Goal: Information Seeking & Learning: Learn about a topic

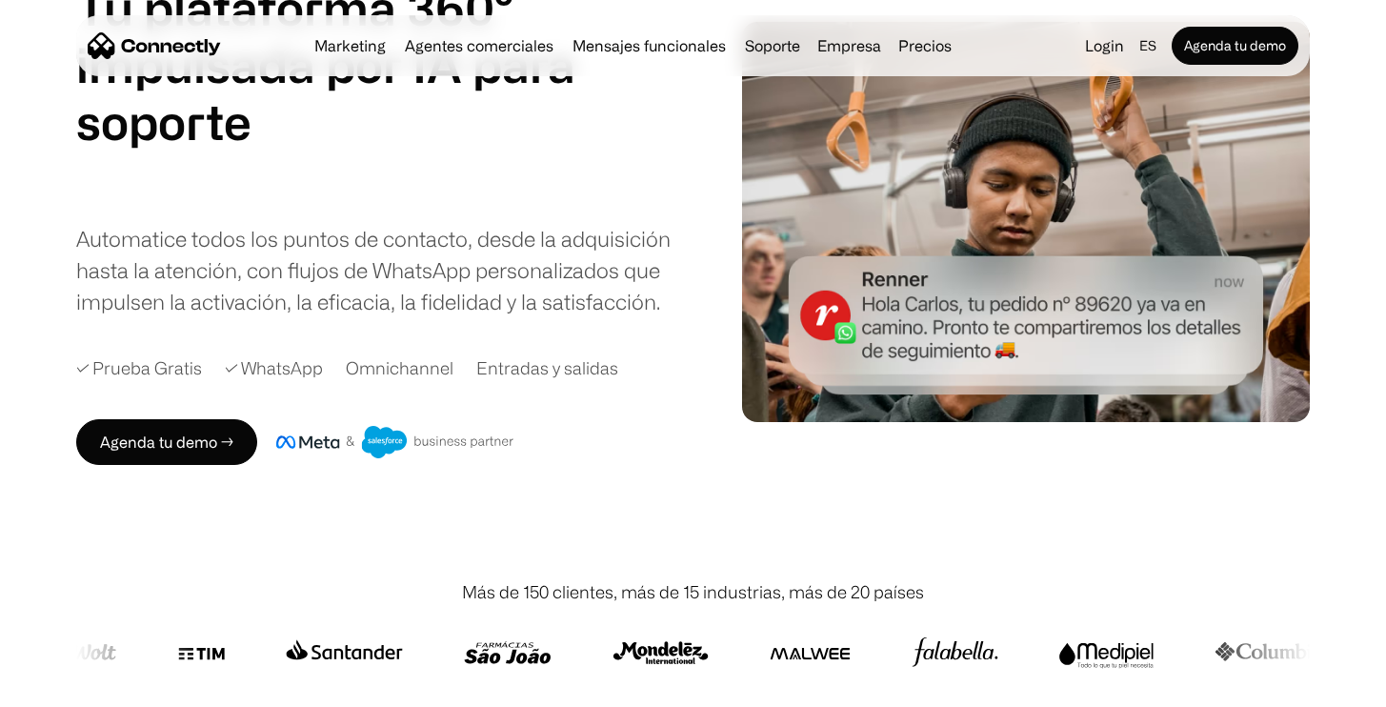
scroll to position [175, 0]
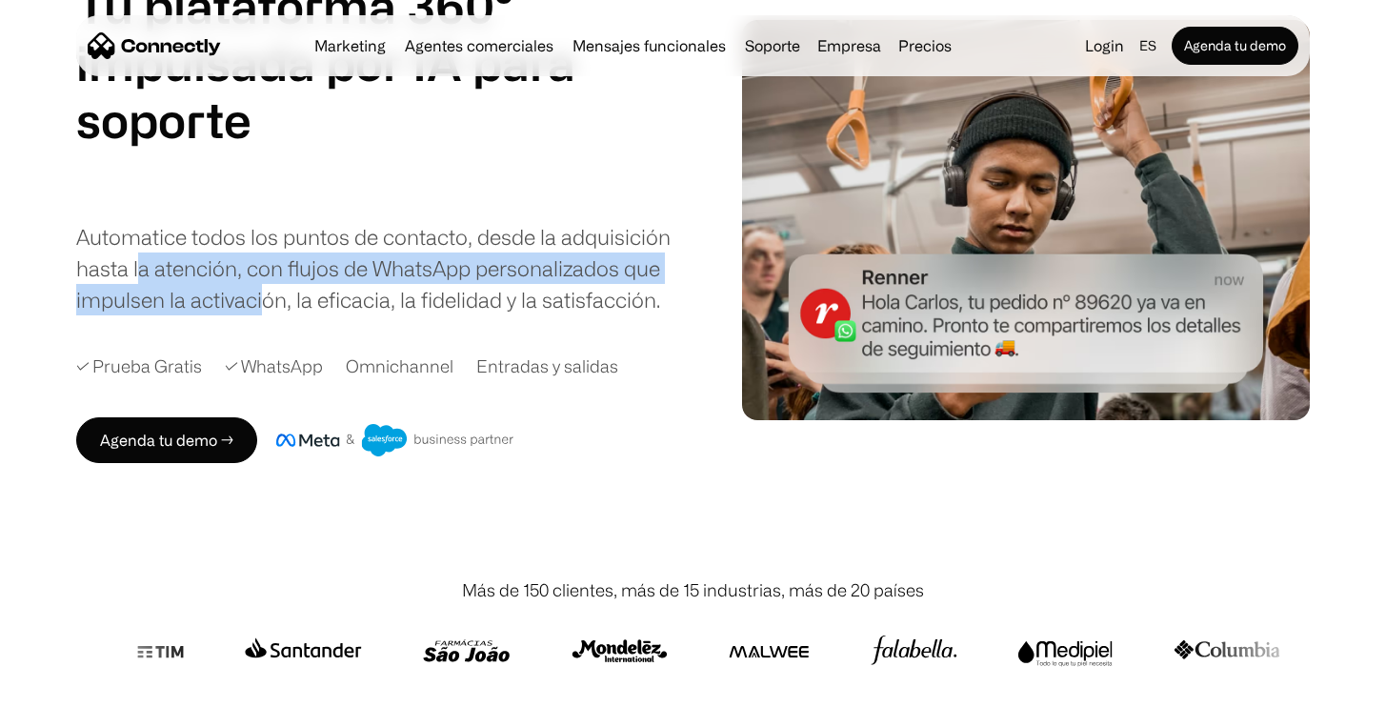
drag, startPoint x: 137, startPoint y: 275, endPoint x: 278, endPoint y: 297, distance: 142.6
click at [278, 297] on div "Automatice todos los puntos de contacto, desde la adquisición hasta la atención…" at bounding box center [376, 268] width 600 height 94
click at [279, 292] on div "Automatice todos los puntos de contacto, desde la adquisición hasta la atención…" at bounding box center [376, 268] width 600 height 94
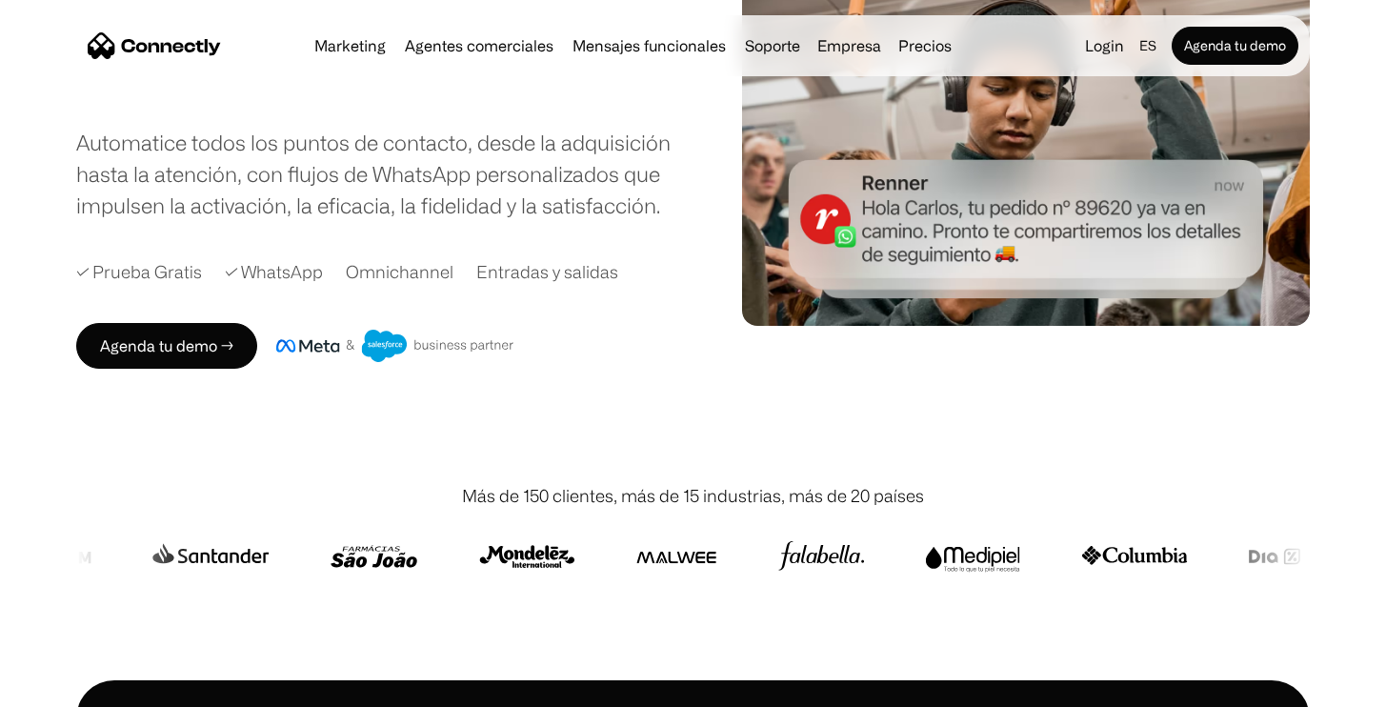
scroll to position [270, 0]
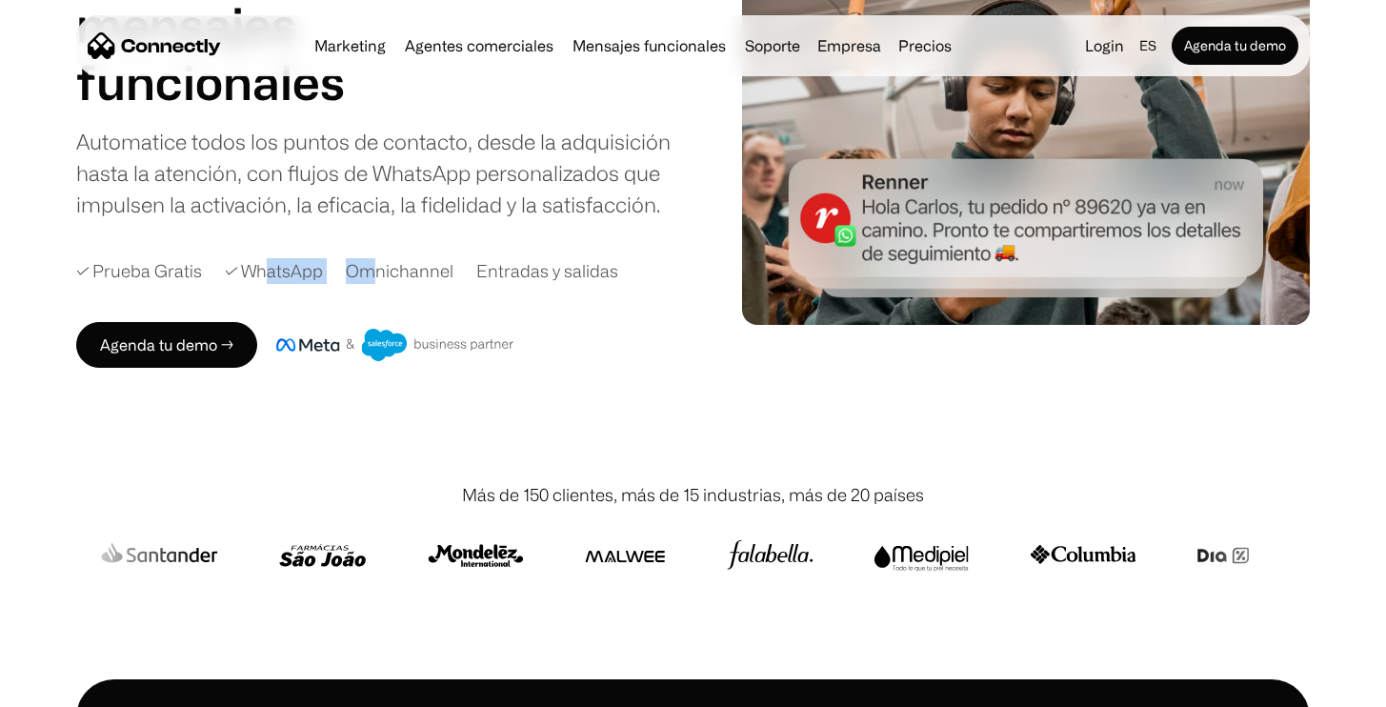
drag, startPoint x: 264, startPoint y: 270, endPoint x: 372, endPoint y: 269, distance: 108.6
click at [372, 270] on div "✓ Prueba Gratis ✓ WhatsApp Omnichannel Entradas y salidas" at bounding box center [396, 271] width 641 height 26
click at [372, 269] on div "Omnichannel" at bounding box center [400, 271] width 108 height 26
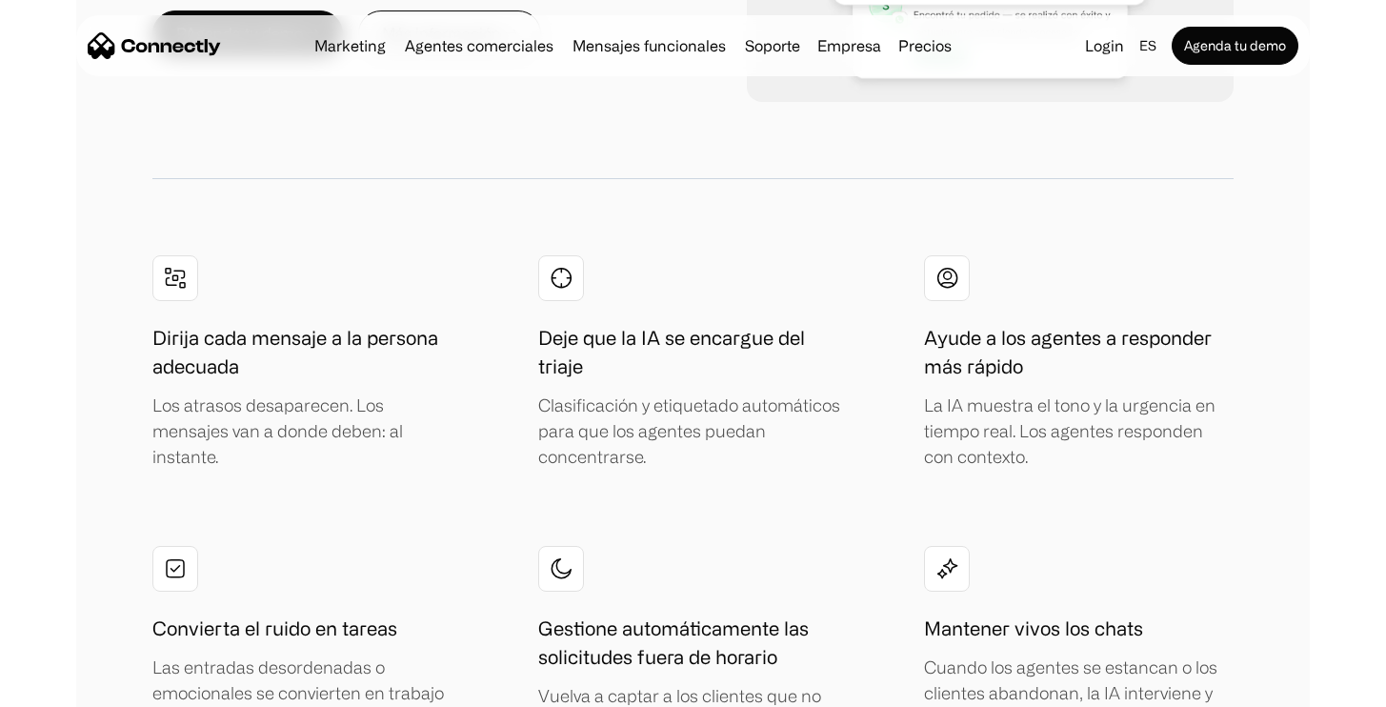
scroll to position [3839, 0]
